Goal: Complete application form: Complete application form

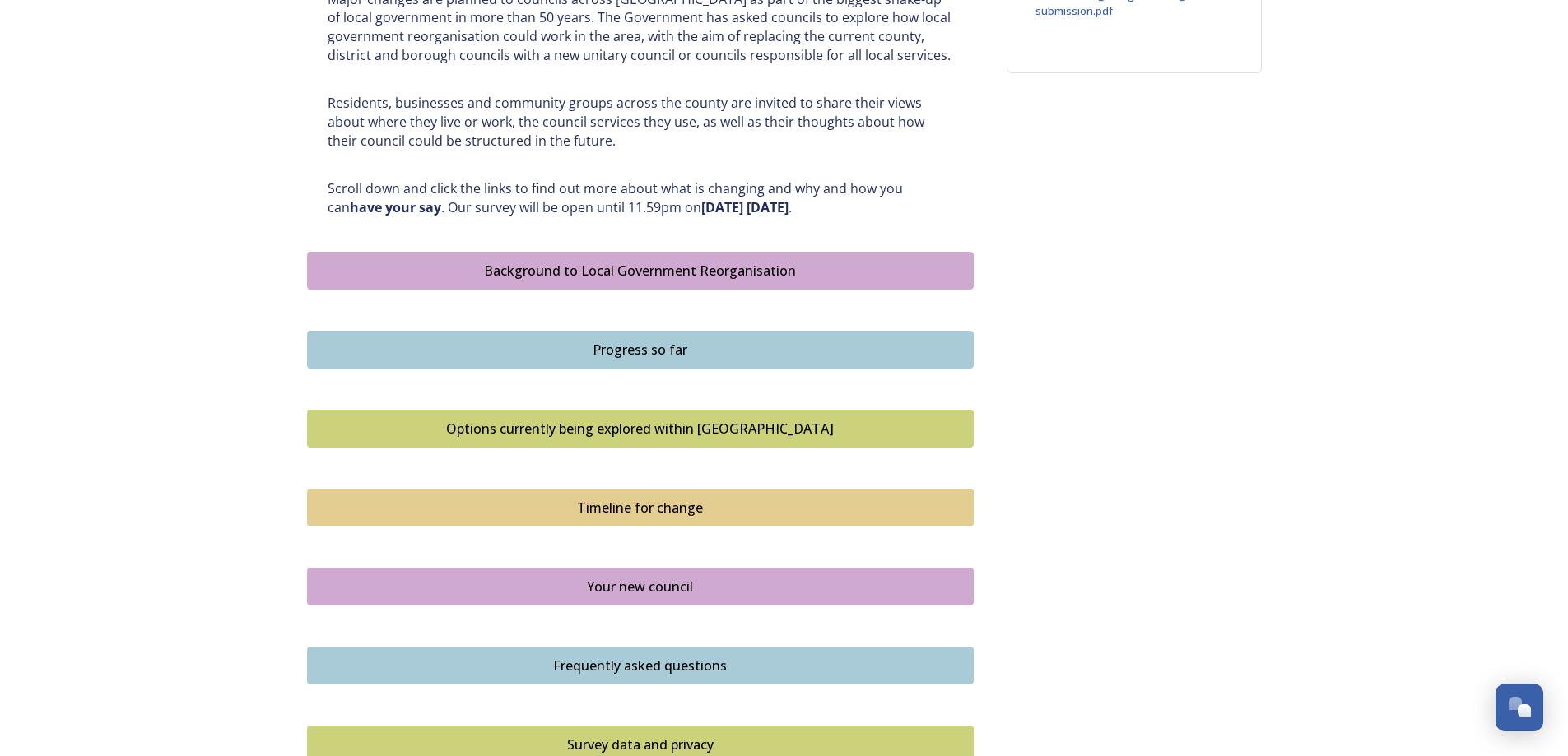
scroll to position [740, 0]
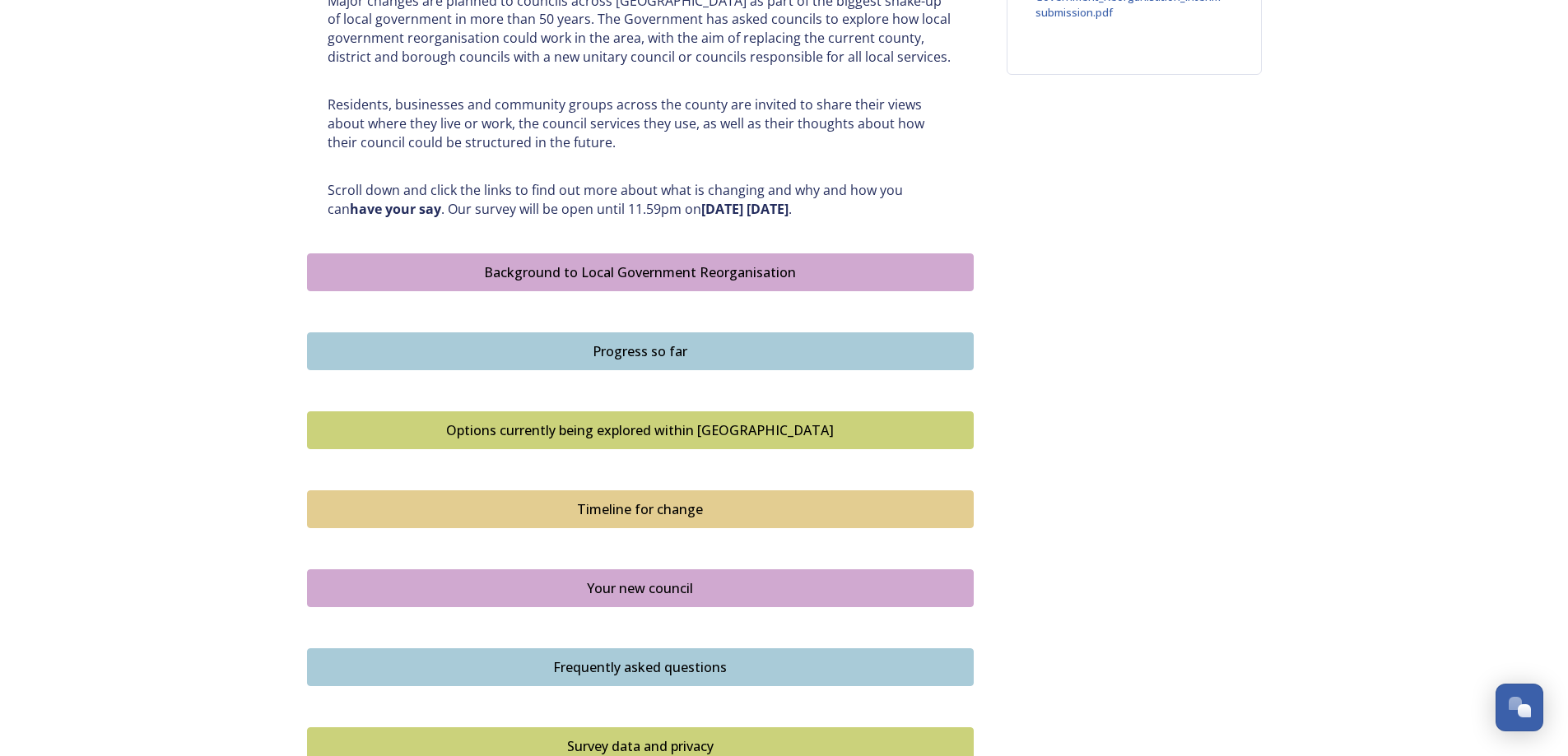
click at [608, 270] on div "Background to Local Government Reorganisation" at bounding box center [640, 271] width 648 height 19
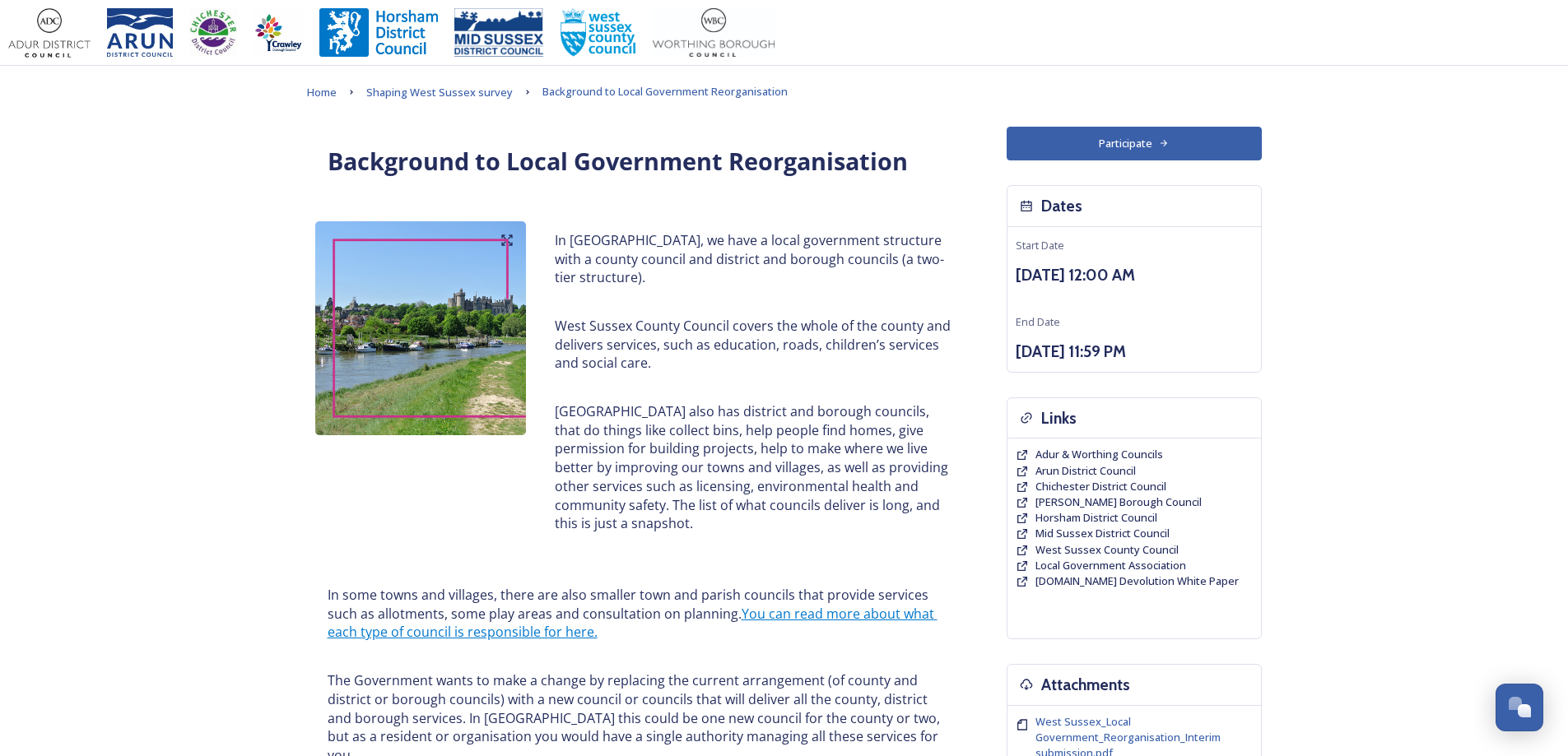
click at [1070, 138] on button "Participate" at bounding box center [1133, 143] width 255 height 34
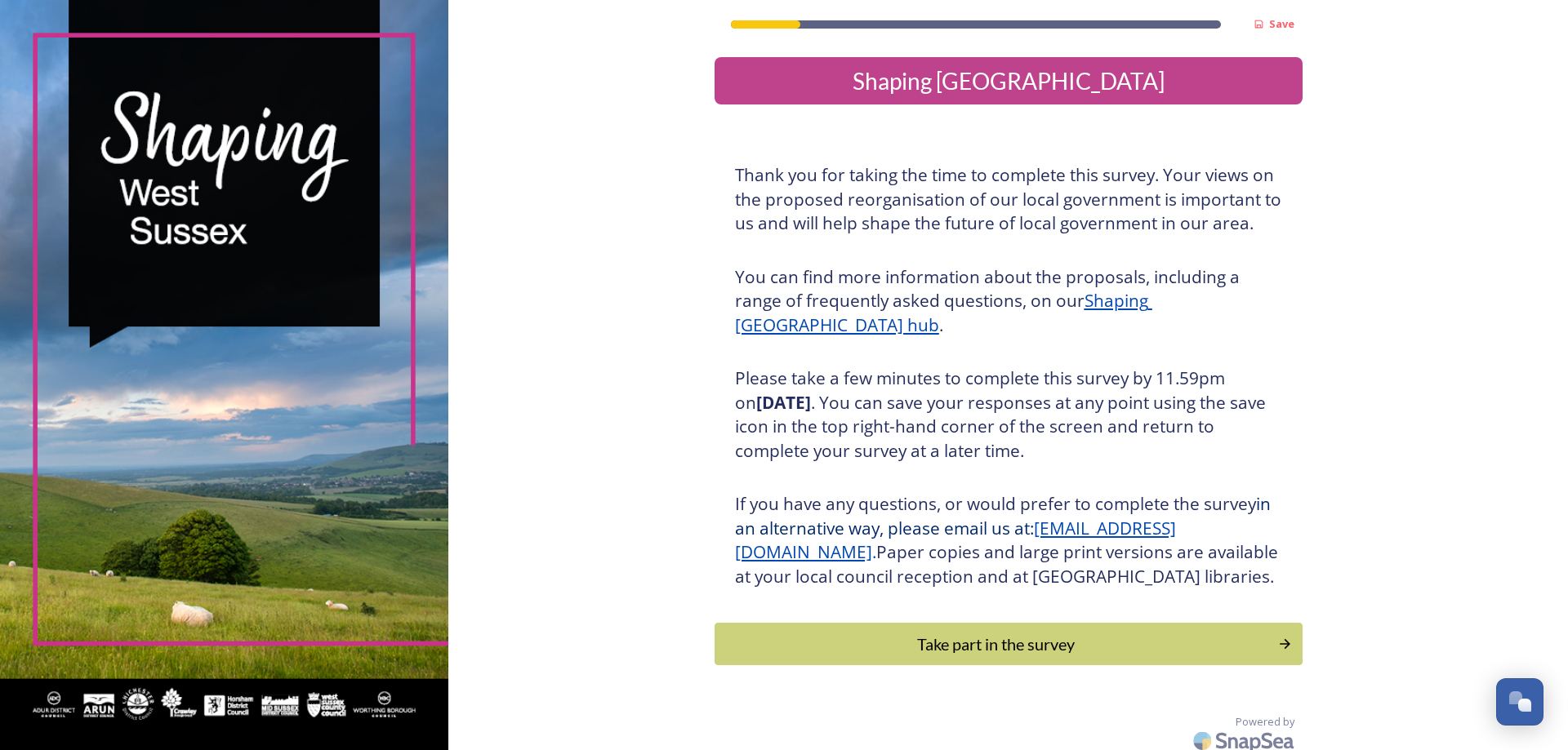
scroll to position [35, 0]
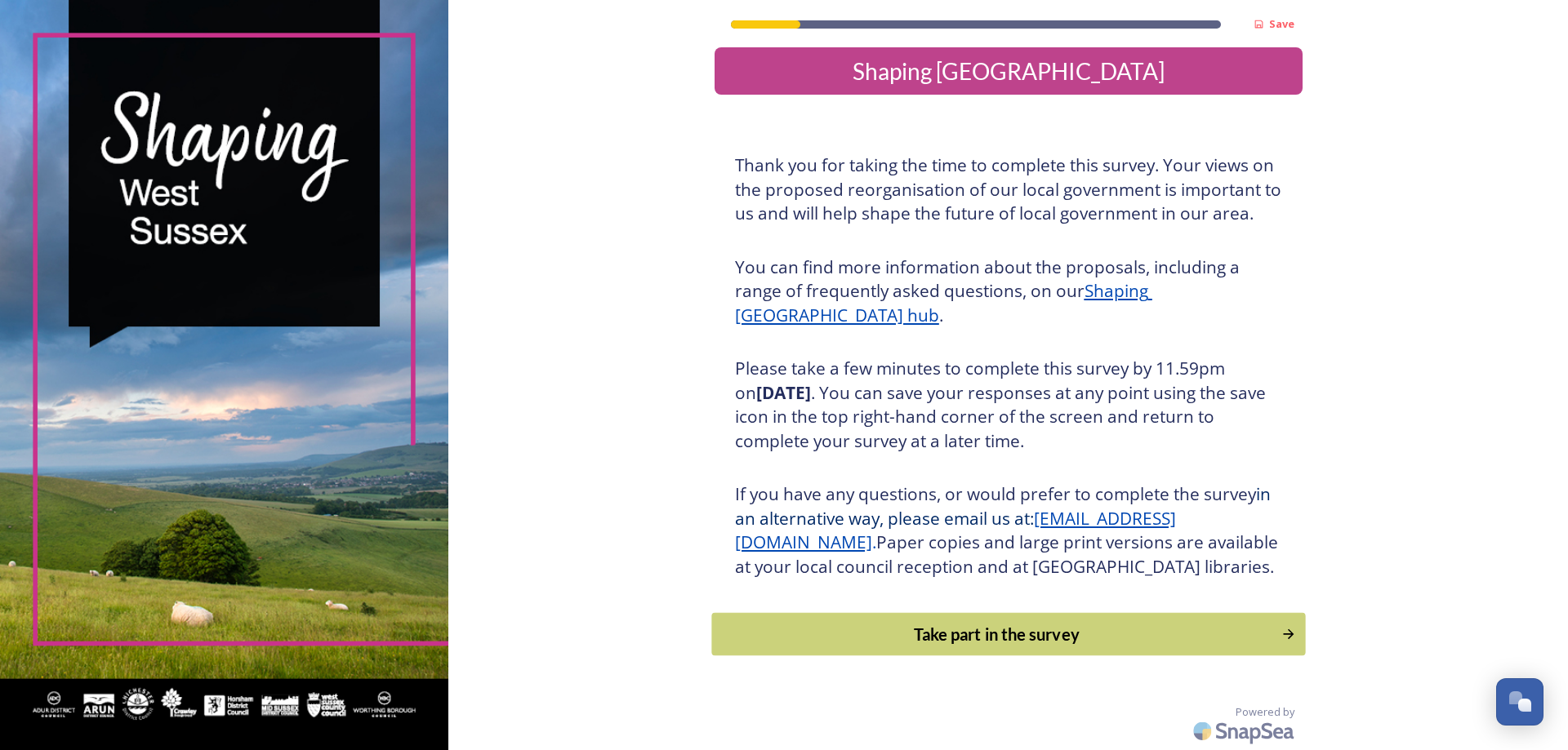
click at [1004, 630] on div "Take part in the survey" at bounding box center [996, 634] width 552 height 25
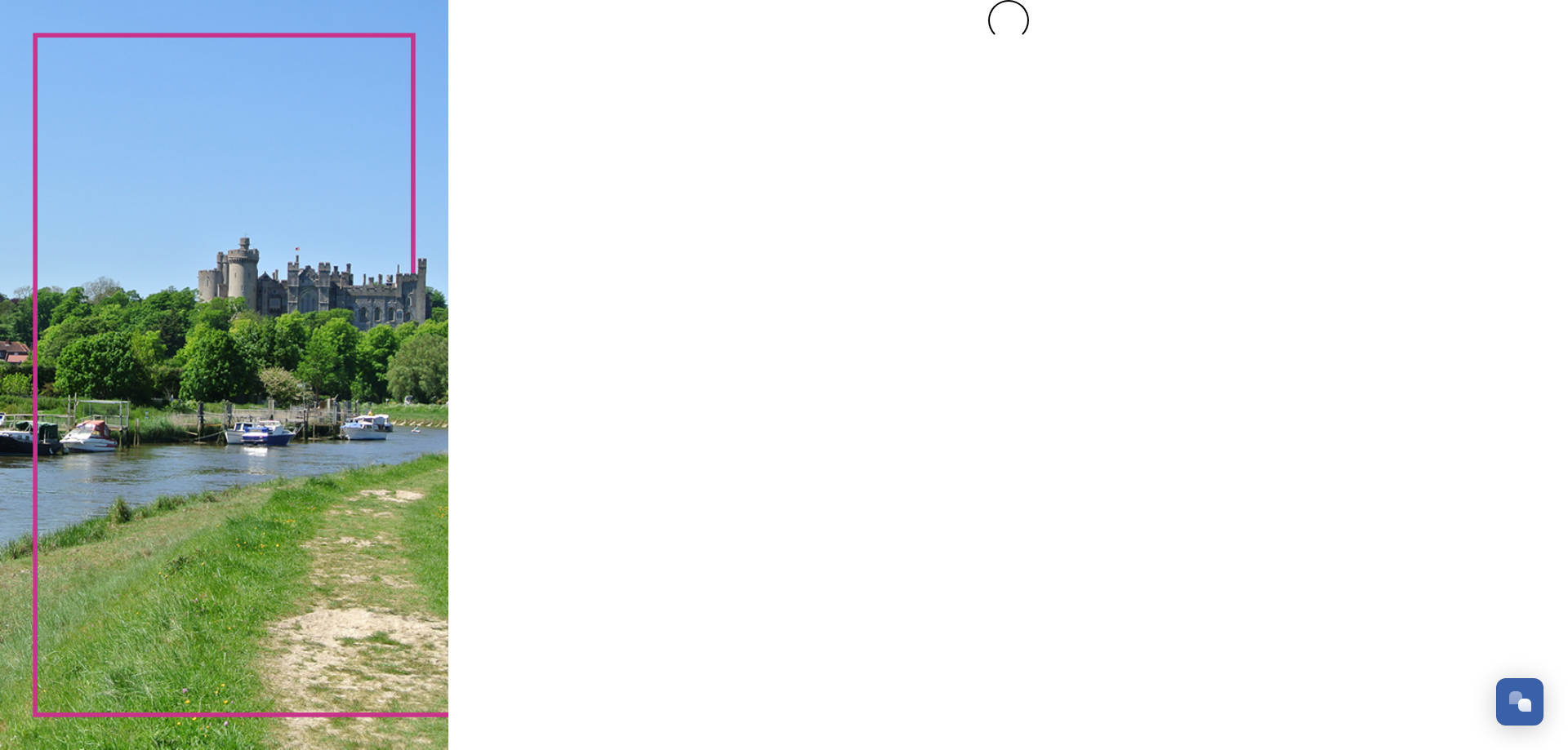
scroll to position [0, 0]
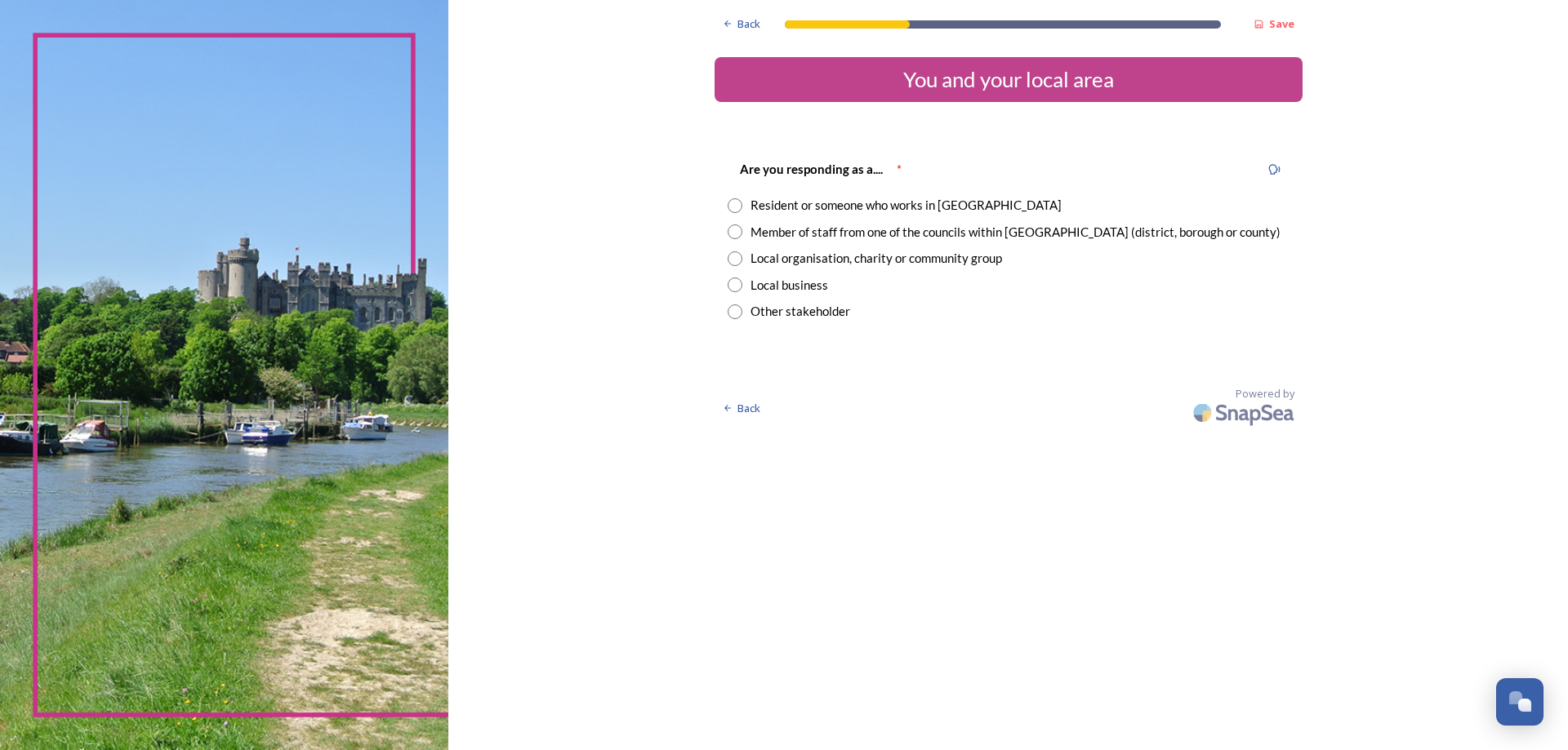
click at [733, 203] on input "radio" at bounding box center [735, 205] width 15 height 15
radio input "true"
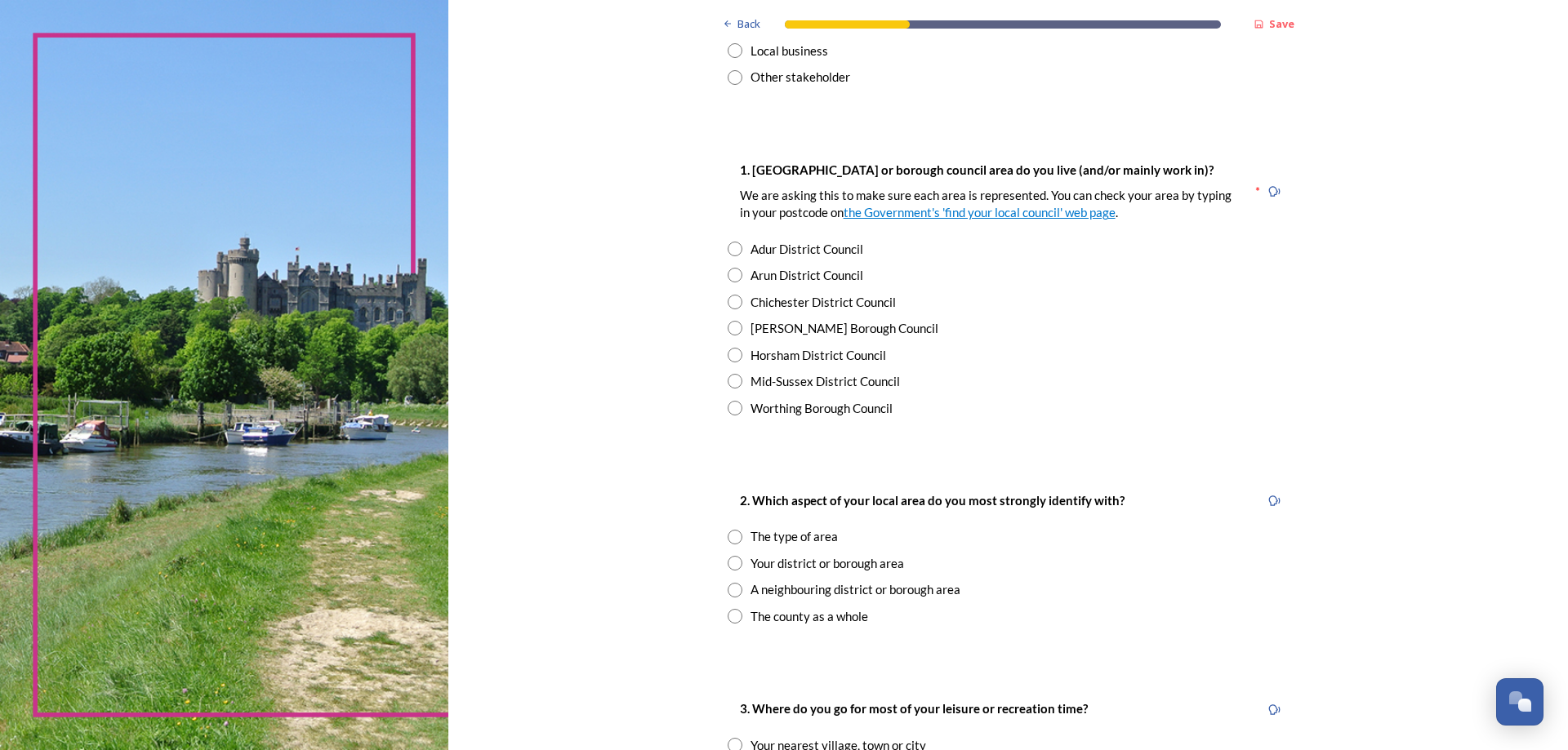
scroll to position [245, 0]
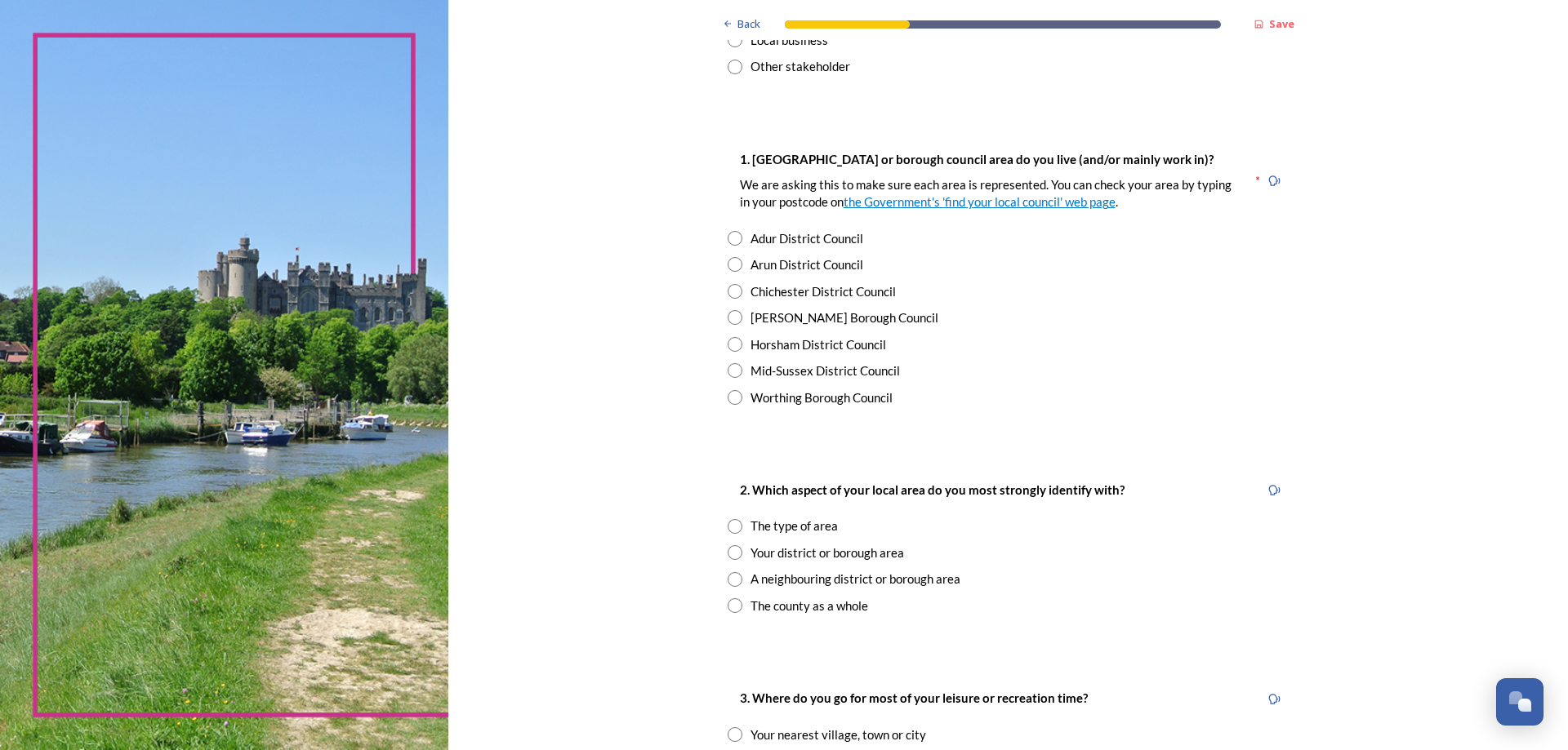
click at [727, 237] on input "radio" at bounding box center [735, 238] width 15 height 15
radio input "true"
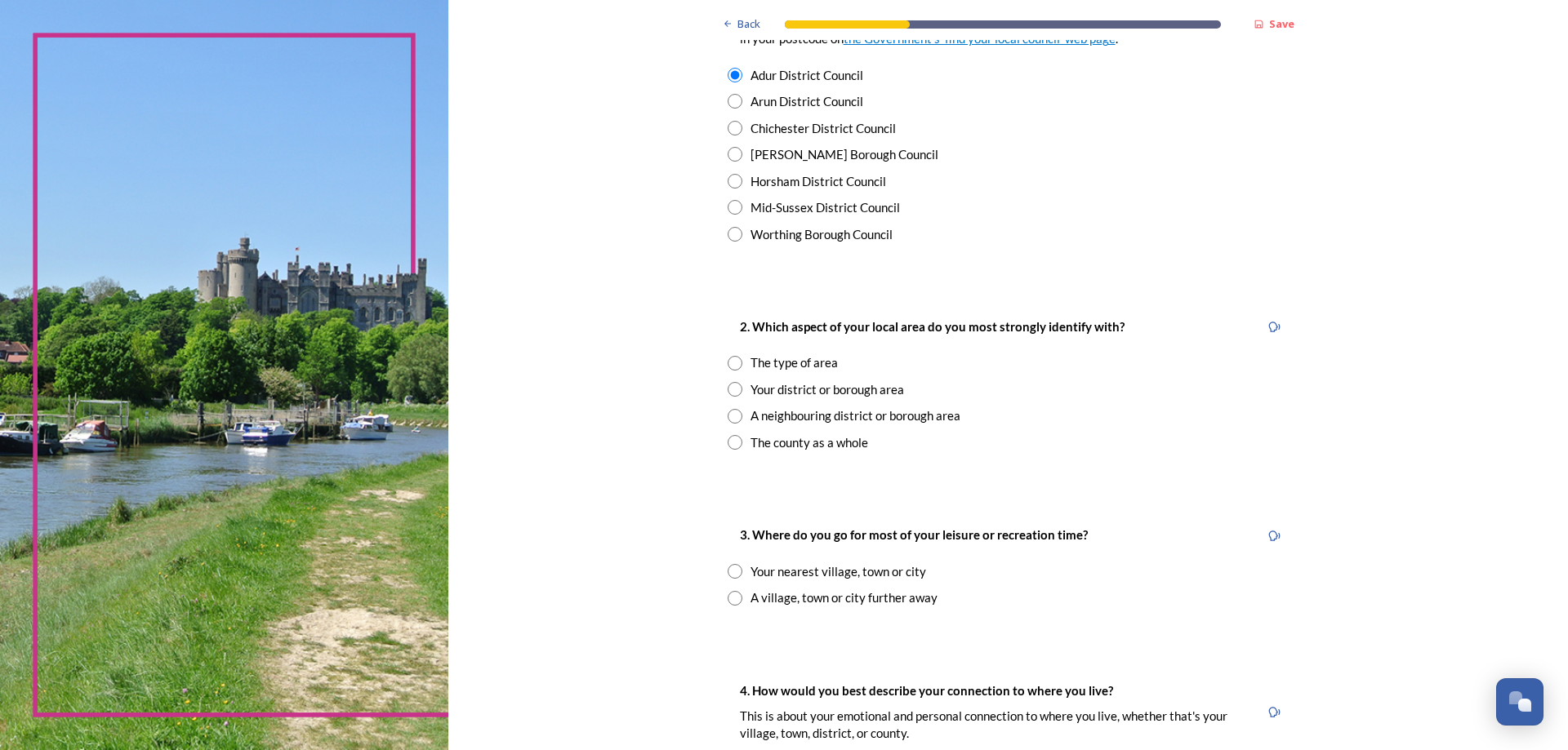
click at [731, 365] on input "radio" at bounding box center [735, 363] width 15 height 15
radio input "true"
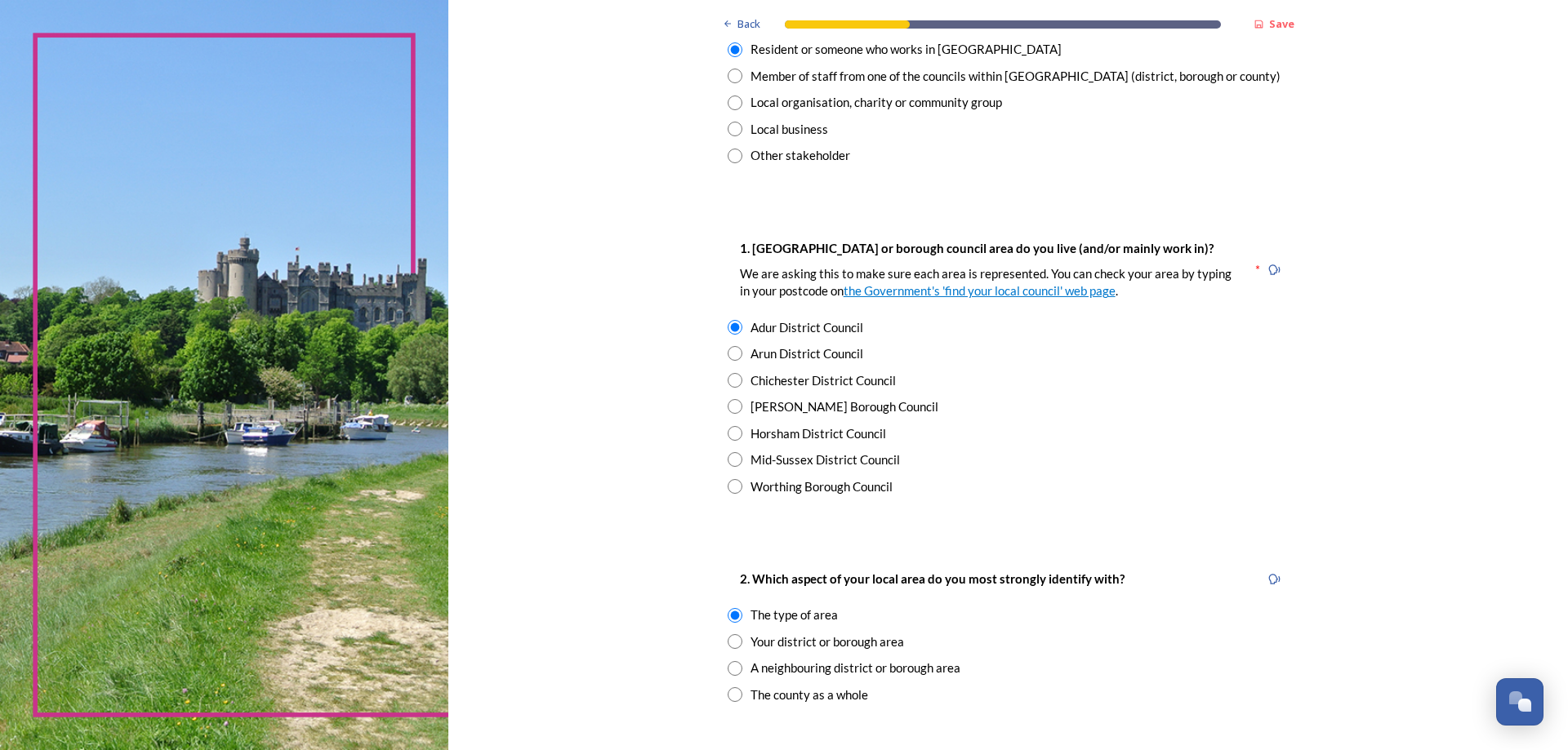
scroll to position [0, 0]
